Goal: Find specific page/section: Find specific page/section

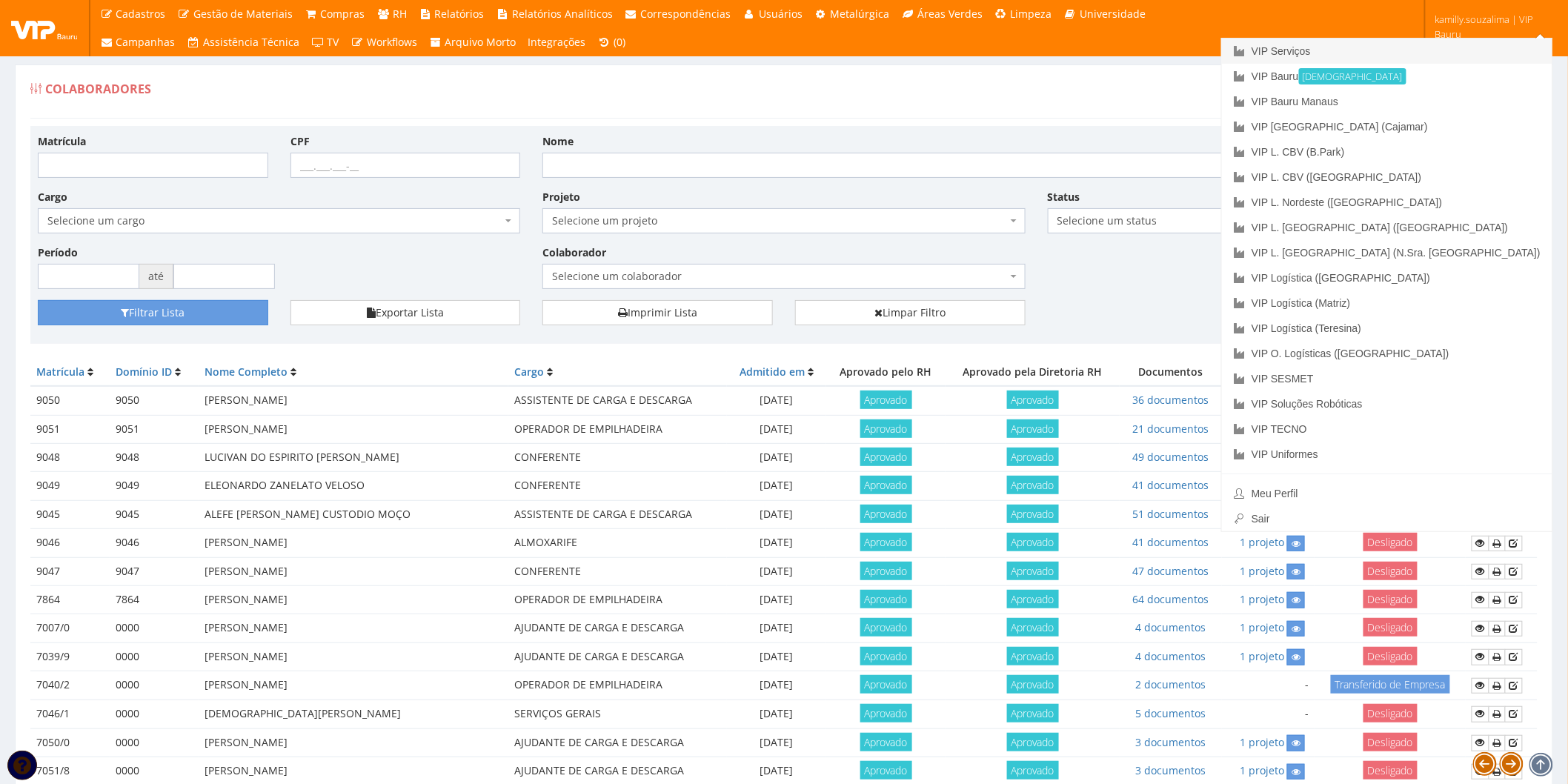
click at [1436, 49] on link "VIP Serviços" at bounding box center [1387, 51] width 331 height 25
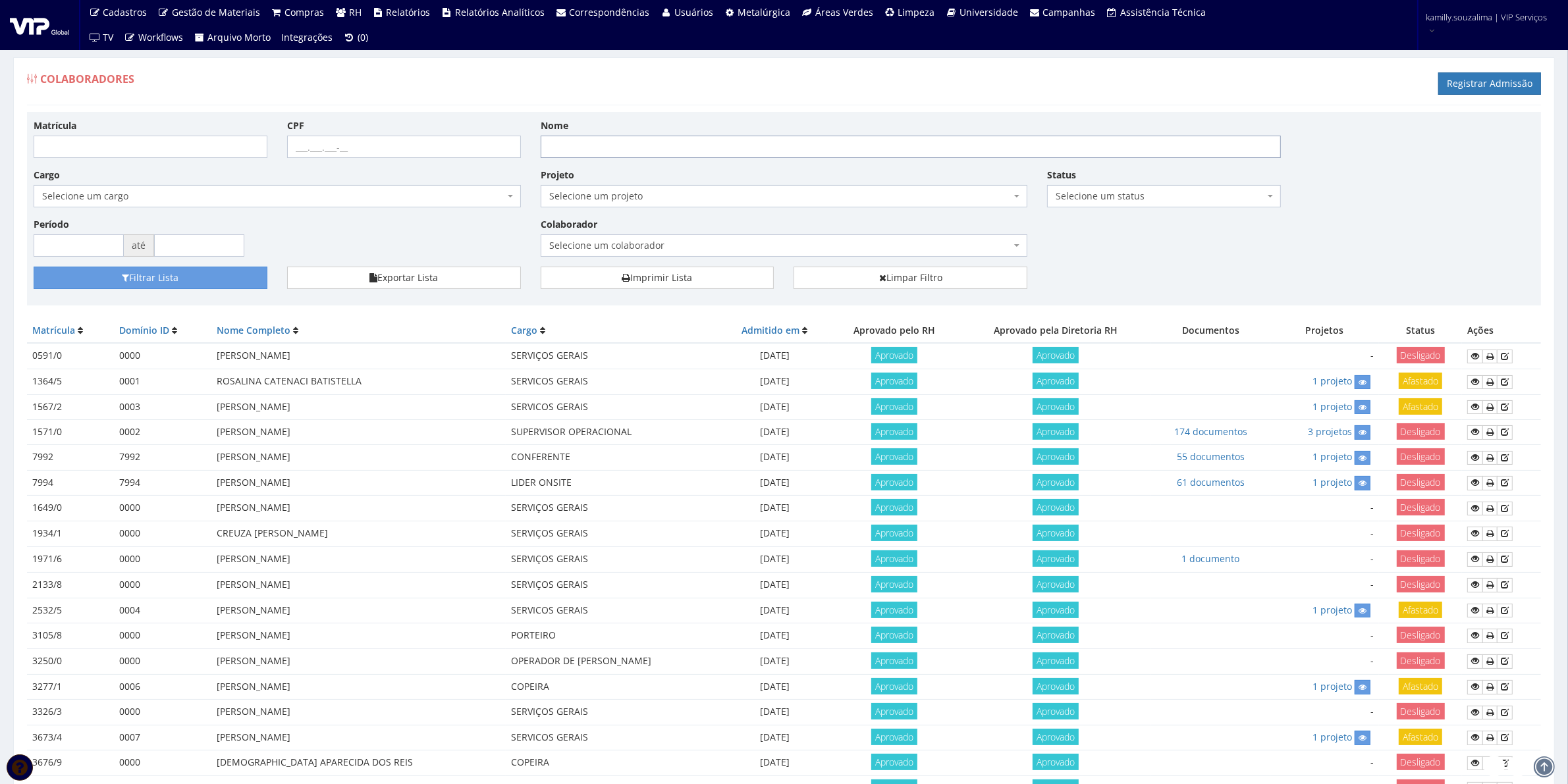
click at [644, 150] on input "Nome" at bounding box center [911, 147] width 740 height 23
type input "antoni"
